Goal: Task Accomplishment & Management: Use online tool/utility

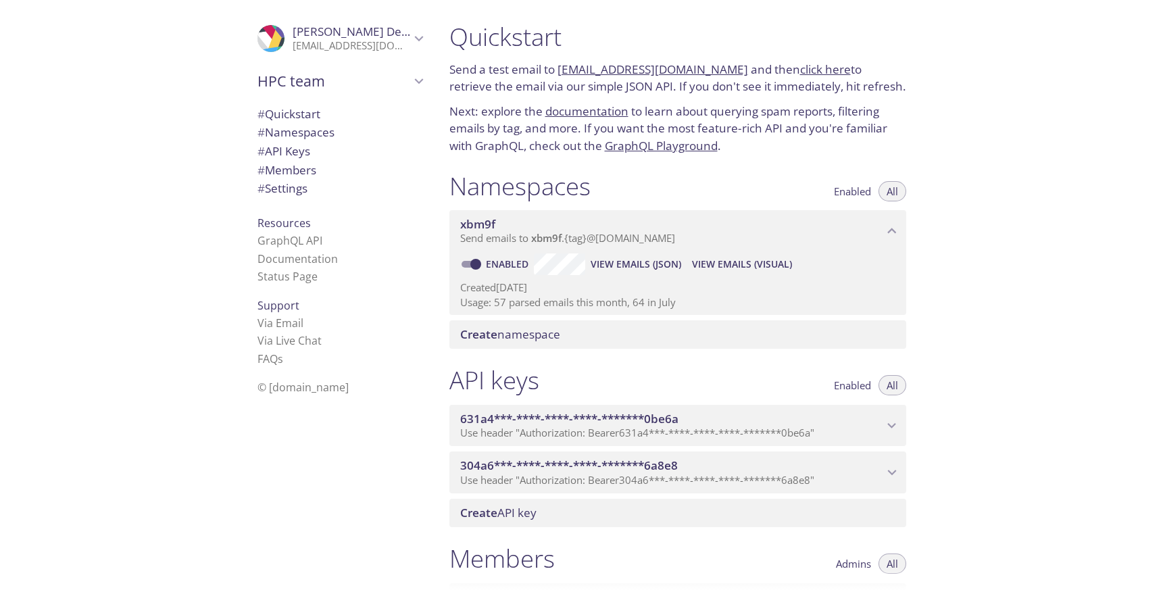
click at [609, 263] on span "View Emails (JSON)" at bounding box center [635, 264] width 91 height 16
click at [614, 261] on span "View Emails (JSON)" at bounding box center [635, 264] width 91 height 16
click at [668, 265] on span "View Emails (JSON)" at bounding box center [635, 264] width 91 height 16
click at [622, 261] on span "View Emails (JSON)" at bounding box center [635, 264] width 91 height 16
click at [369, 74] on span "HPC team" at bounding box center [333, 81] width 153 height 19
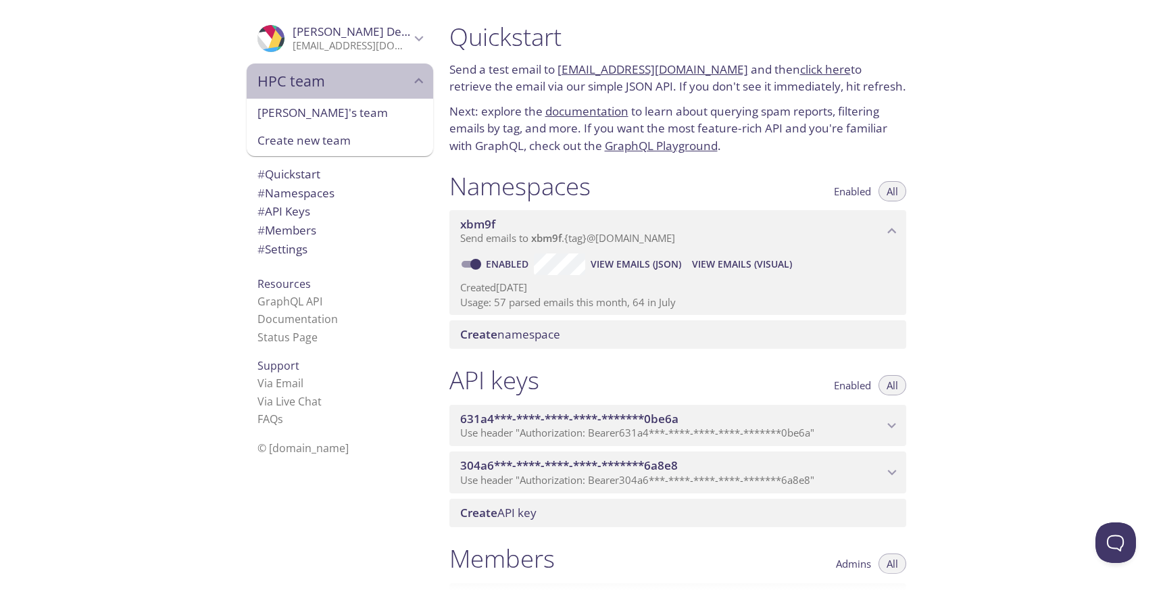
click at [369, 74] on span "HPC team" at bounding box center [333, 81] width 153 height 19
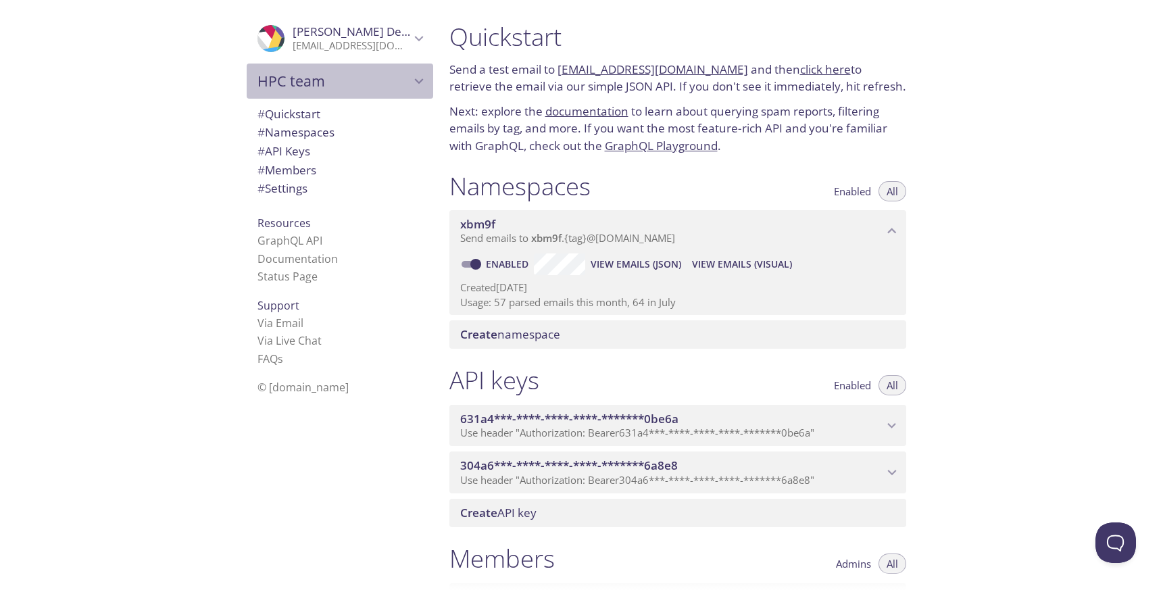
click at [386, 74] on span "HPC team" at bounding box center [333, 81] width 153 height 19
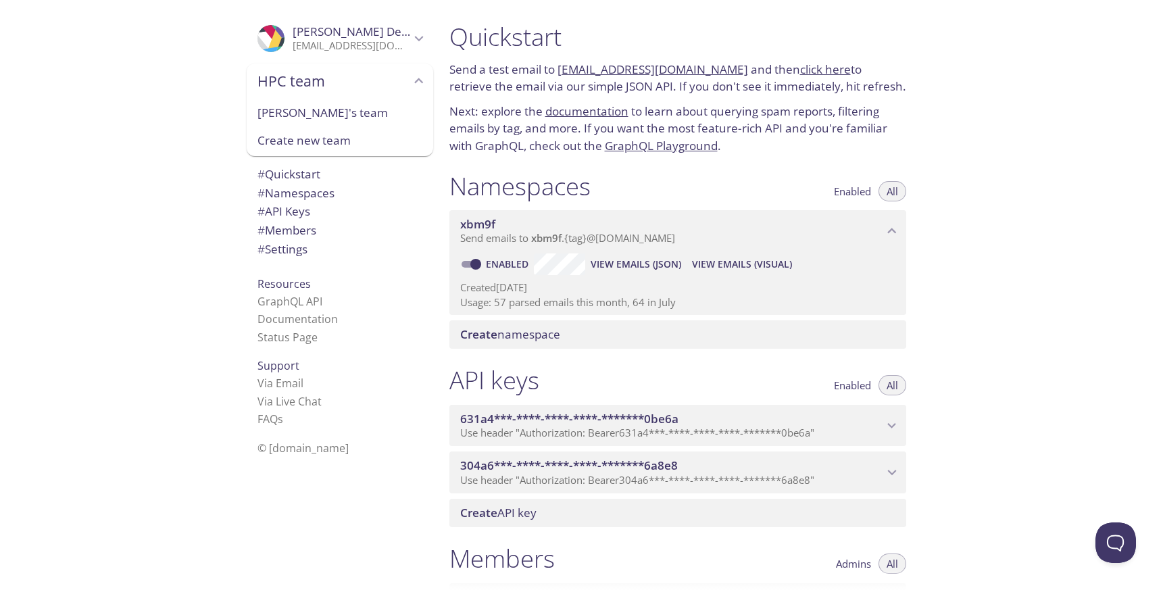
click at [360, 119] on span "[PERSON_NAME]'s team" at bounding box center [339, 113] width 165 height 18
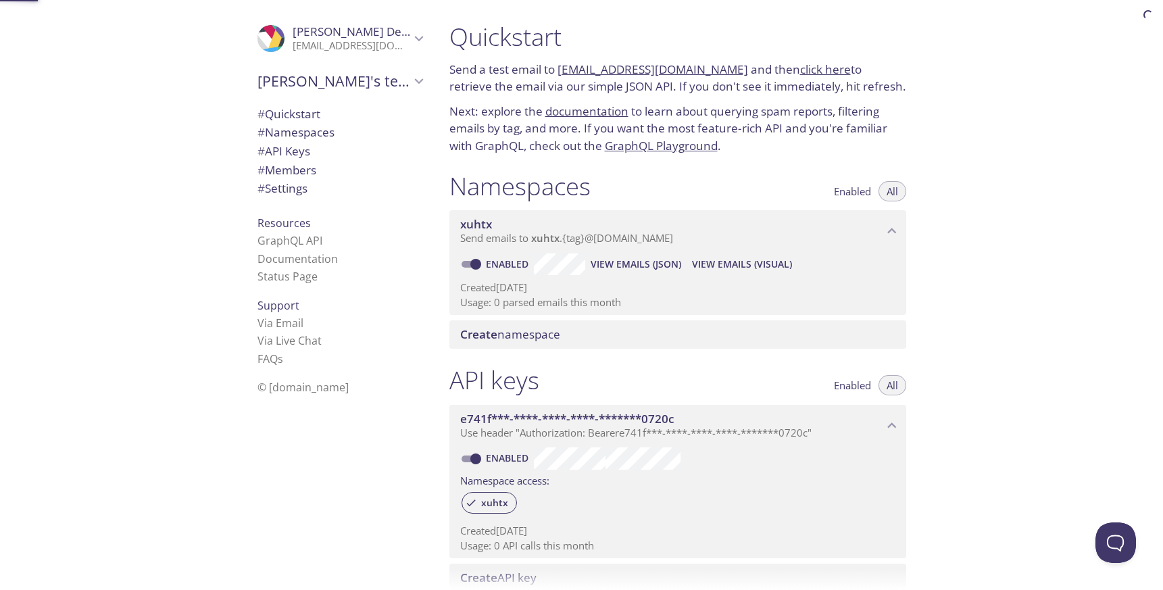
scroll to position [22, 0]
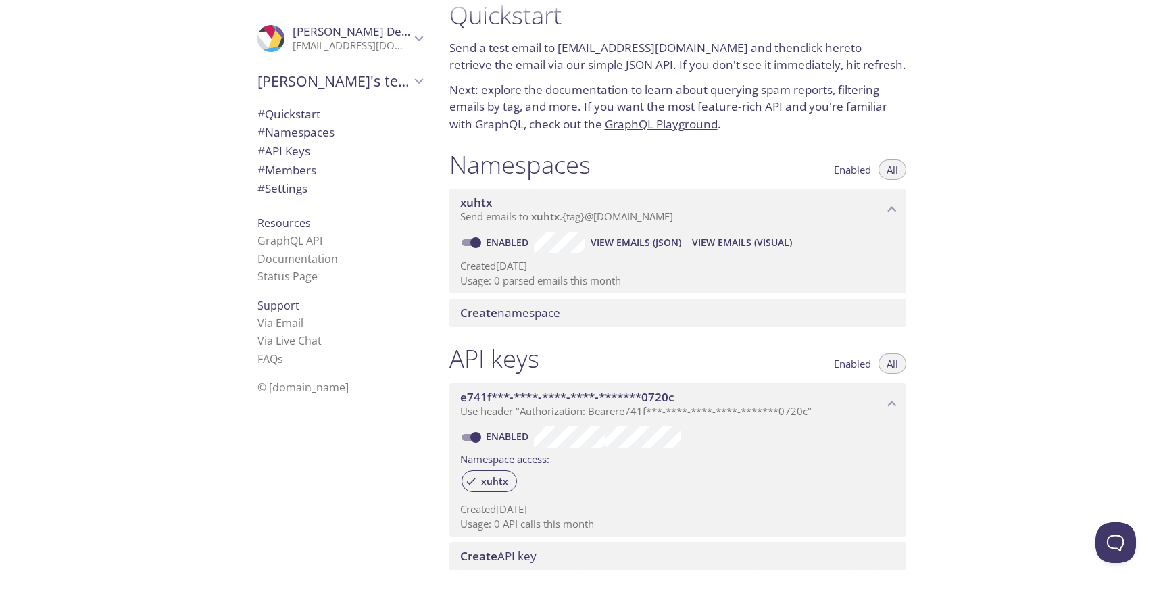
click at [361, 93] on div "[PERSON_NAME]'s team" at bounding box center [340, 81] width 186 height 35
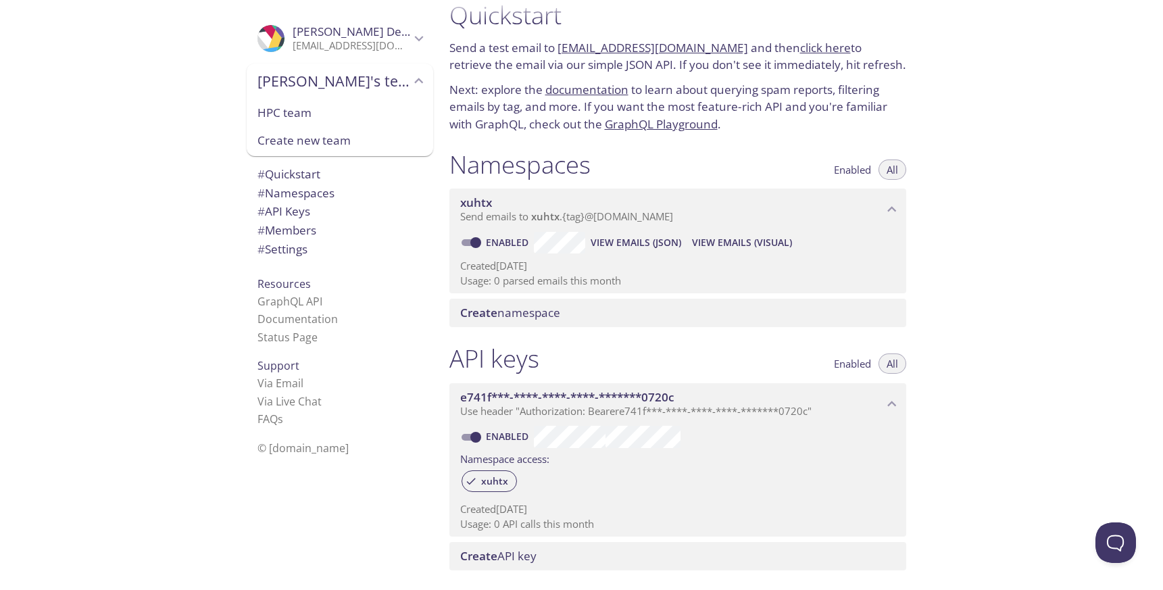
click at [351, 111] on span "HPC team" at bounding box center [339, 113] width 165 height 18
type input "HPC team"
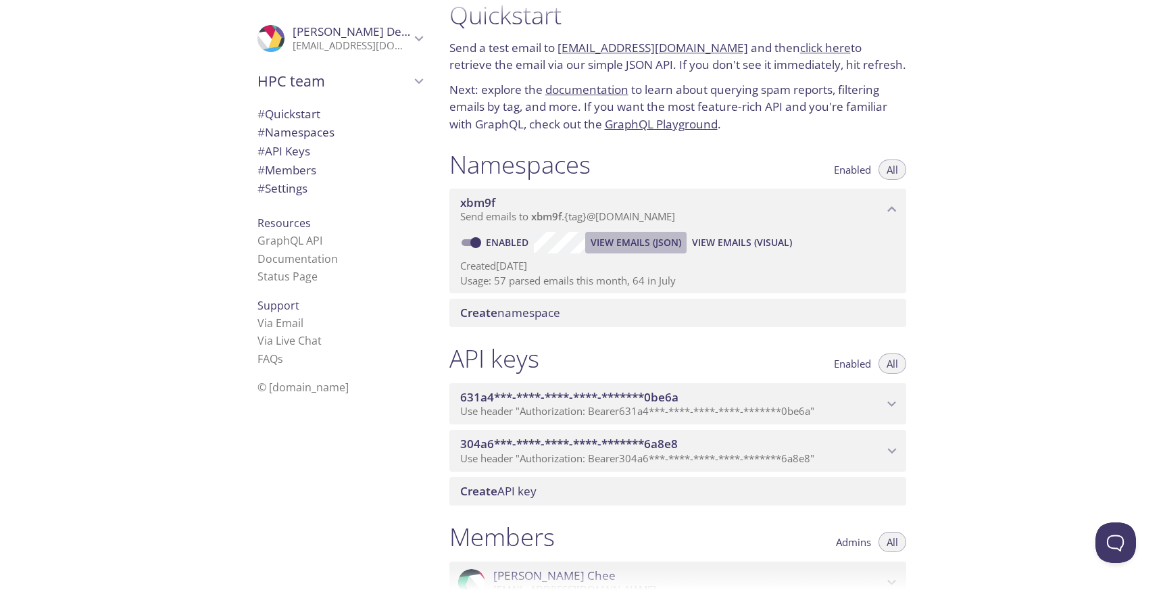
click at [622, 245] on span "View Emails (JSON)" at bounding box center [635, 242] width 91 height 16
click at [718, 239] on span "View Emails (Visual)" at bounding box center [742, 242] width 100 height 16
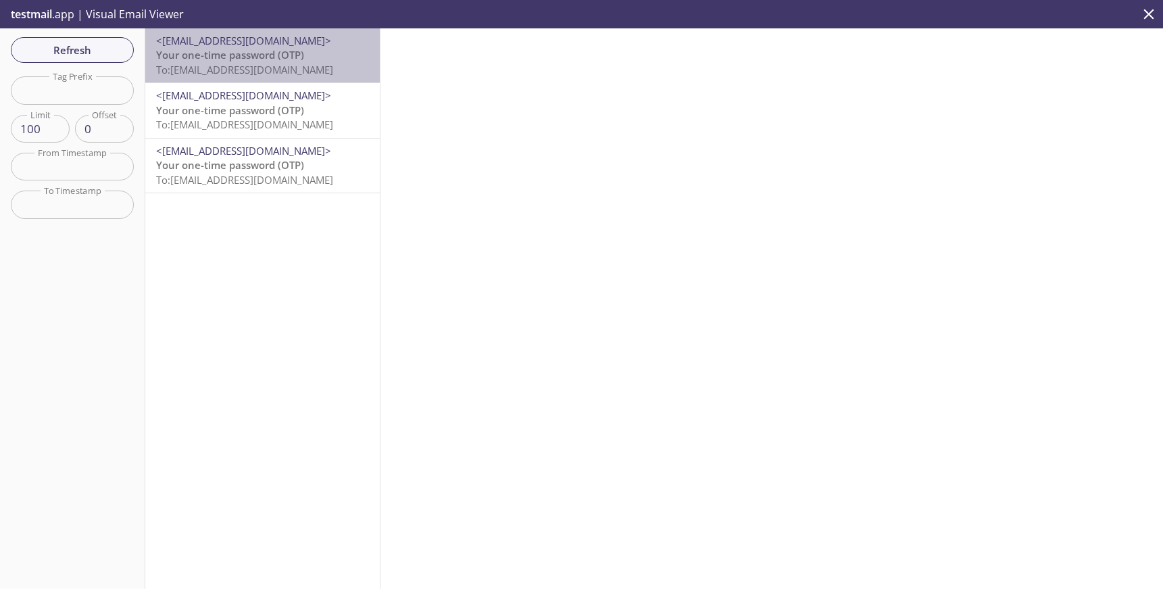
click at [281, 74] on span "To: [EMAIL_ADDRESS][DOMAIN_NAME]" at bounding box center [244, 70] width 177 height 14
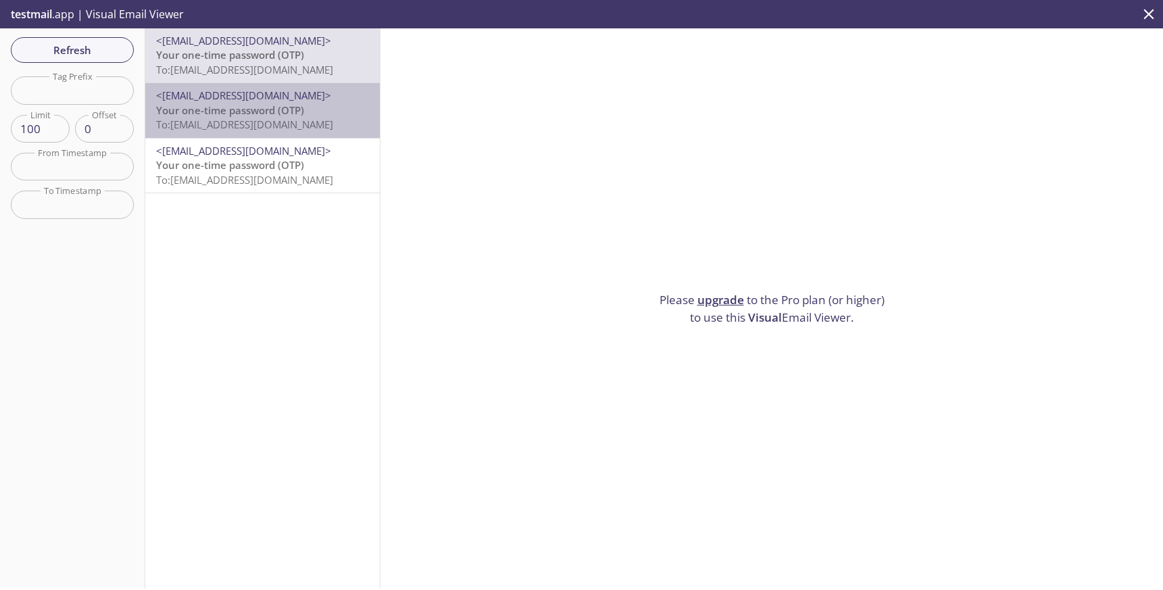
click at [280, 110] on span "Your one-time password (OTP)" at bounding box center [230, 110] width 148 height 14
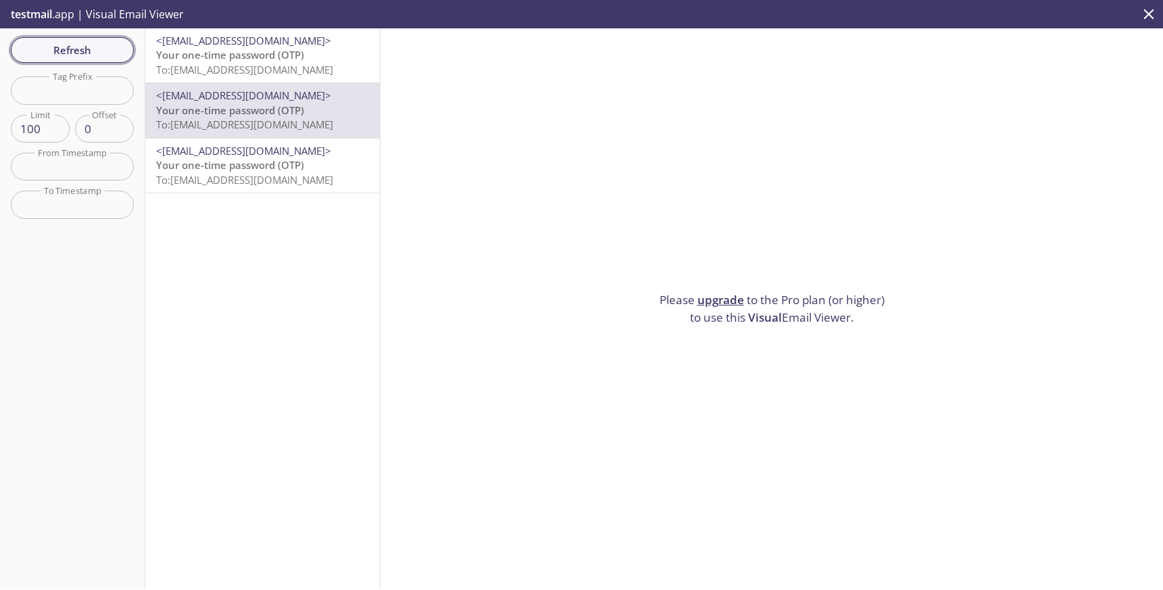
click at [51, 46] on span "Refresh" at bounding box center [72, 50] width 101 height 18
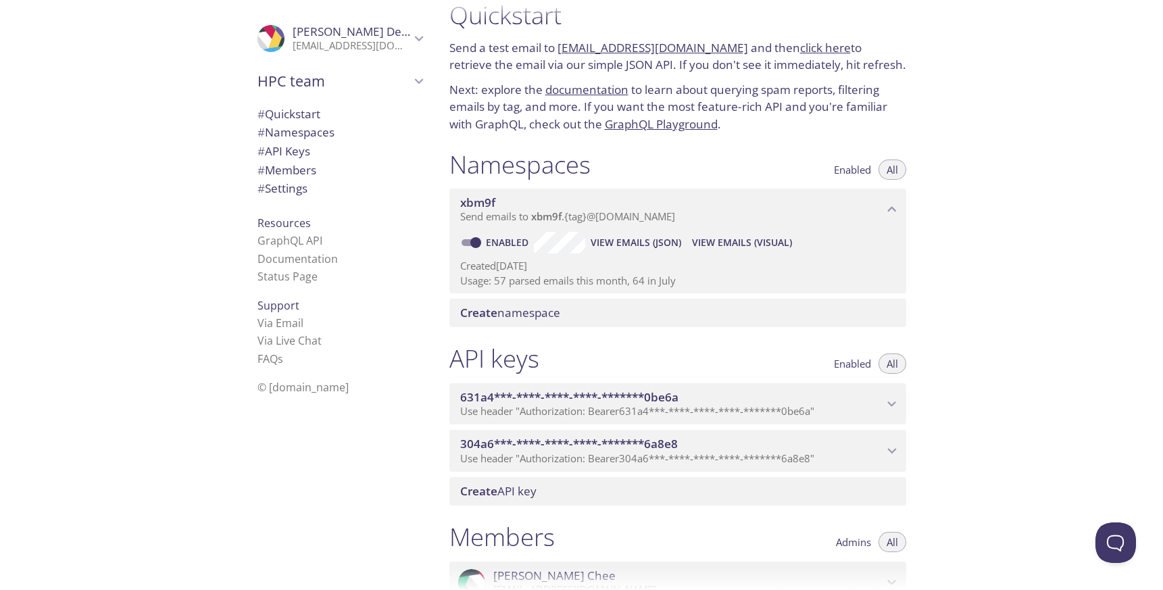
click at [617, 246] on span "View Emails (JSON)" at bounding box center [635, 242] width 91 height 16
